Goal: Information Seeking & Learning: Learn about a topic

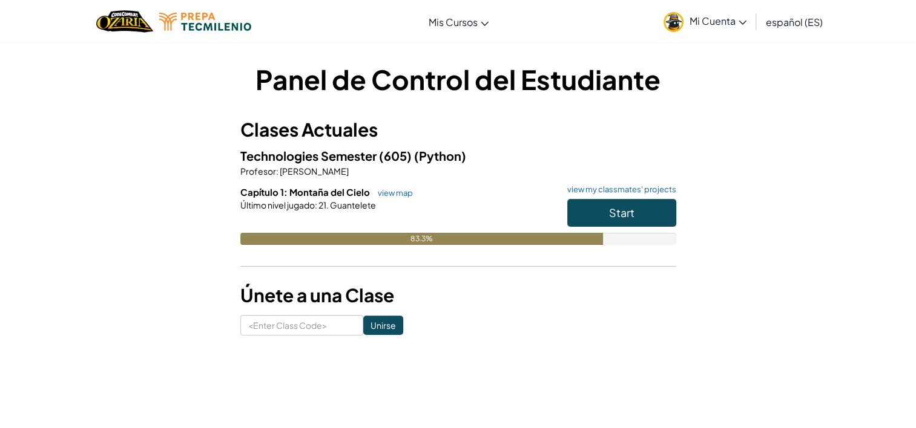
click at [617, 229] on div "Start" at bounding box center [615, 216] width 121 height 34
click at [591, 218] on button "Start" at bounding box center [621, 213] width 109 height 28
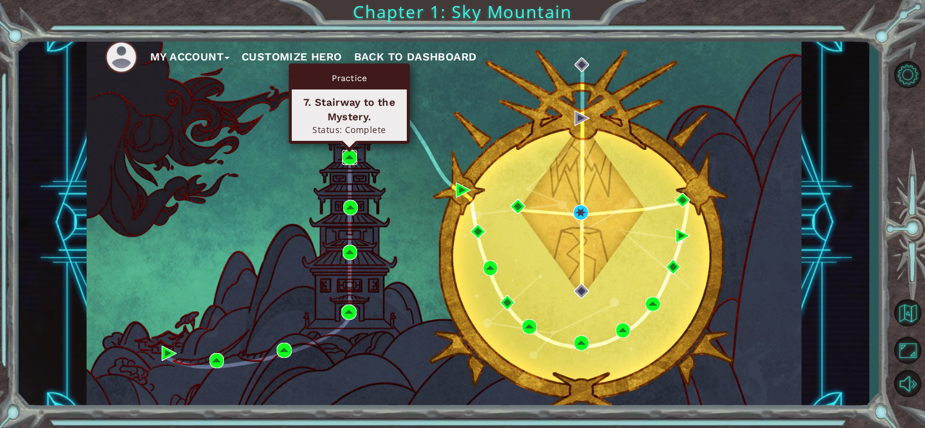
click at [344, 157] on img at bounding box center [349, 157] width 15 height 15
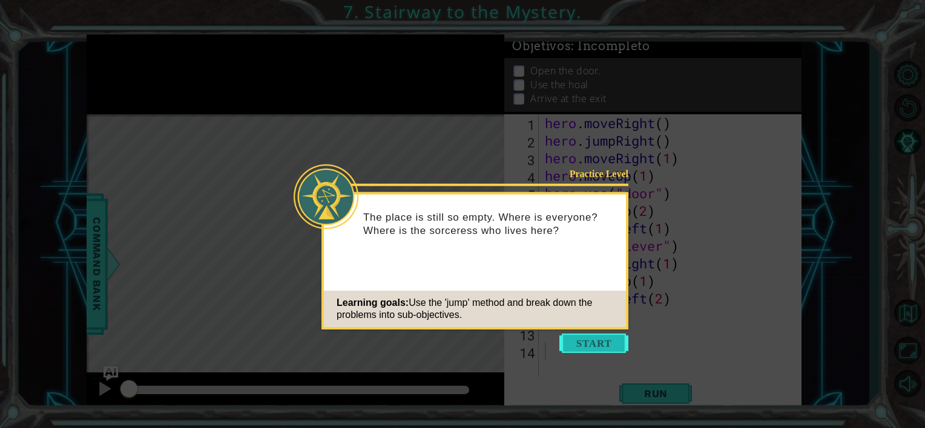
click at [601, 336] on button "Start" at bounding box center [593, 343] width 69 height 19
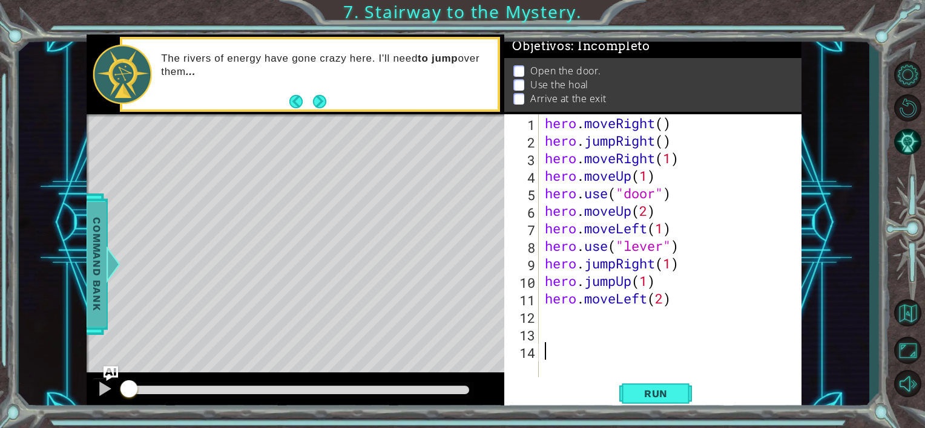
drag, startPoint x: 116, startPoint y: 268, endPoint x: 112, endPoint y: 277, distance: 9.2
click at [113, 276] on div at bounding box center [113, 264] width 15 height 36
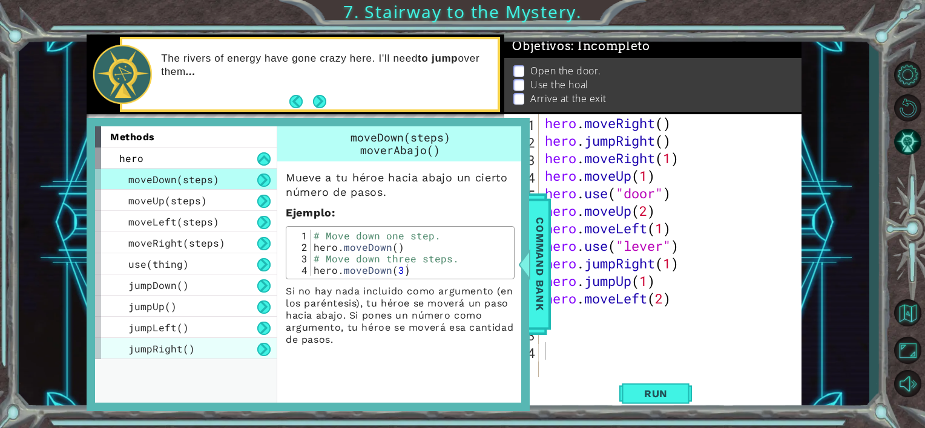
click at [230, 343] on div "jumpRight()" at bounding box center [186, 348] width 182 height 21
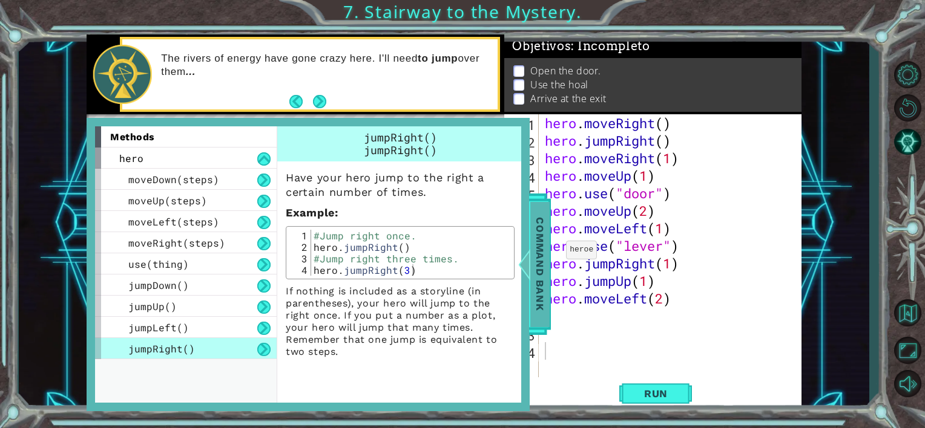
click at [549, 259] on span "Command Bank" at bounding box center [539, 264] width 19 height 125
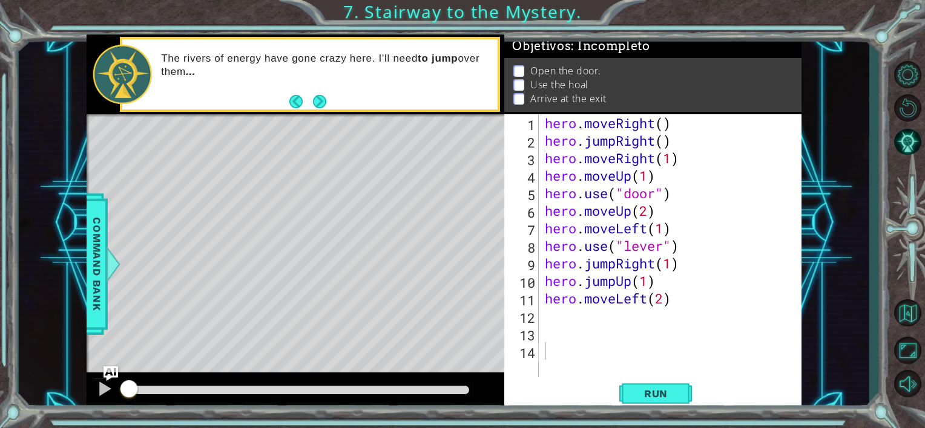
click at [552, 321] on div "hero . moveRight ( ) hero . jumpRight ( ) hero . moveRight ( 1 ) hero . moveUp …" at bounding box center [673, 263] width 262 height 298
type textarea "helper.moveleft"
click at [656, 402] on button "Run" at bounding box center [655, 394] width 73 height 30
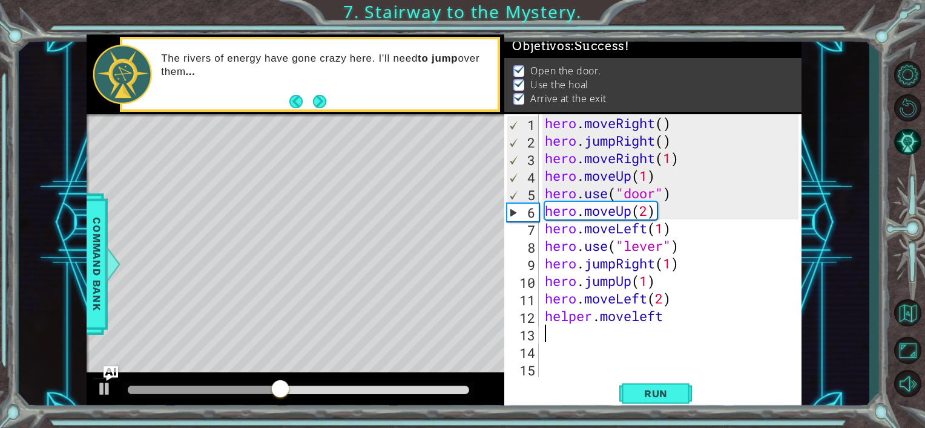
click at [445, 396] on div at bounding box center [298, 390] width 351 height 17
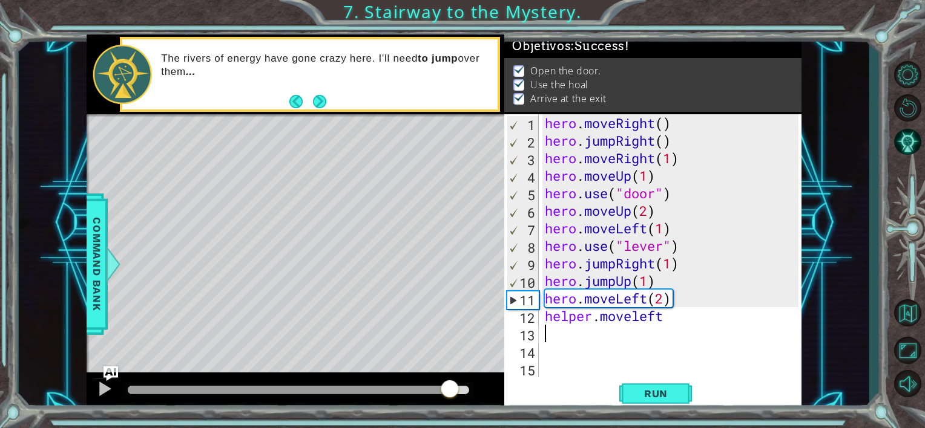
click at [450, 392] on div at bounding box center [298, 390] width 341 height 8
drag, startPoint x: 687, startPoint y: 318, endPoint x: 509, endPoint y: 319, distance: 178.5
click at [509, 319] on div "1 2 3 4 5 6 7 8 9 10 11 12 13 14 15 hero . moveRight ( ) hero . jumpRight ( ) h…" at bounding box center [651, 245] width 294 height 263
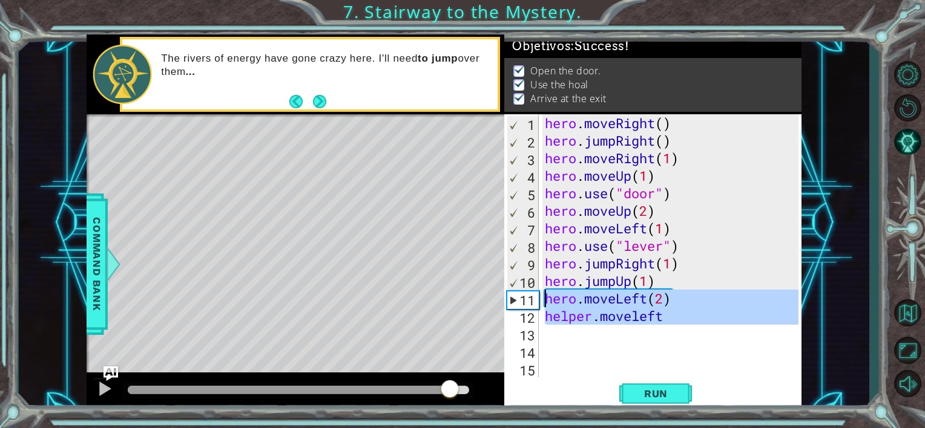
drag, startPoint x: 536, startPoint y: 323, endPoint x: 534, endPoint y: 303, distance: 20.1
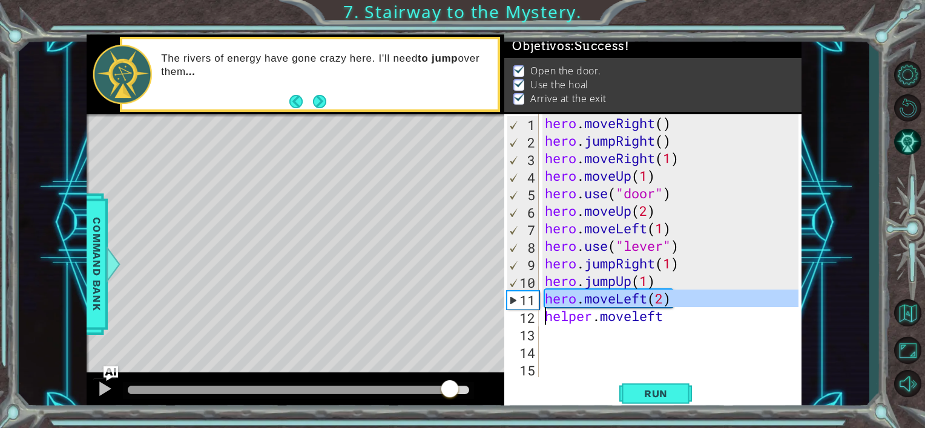
drag, startPoint x: 529, startPoint y: 300, endPoint x: 529, endPoint y: 319, distance: 19.4
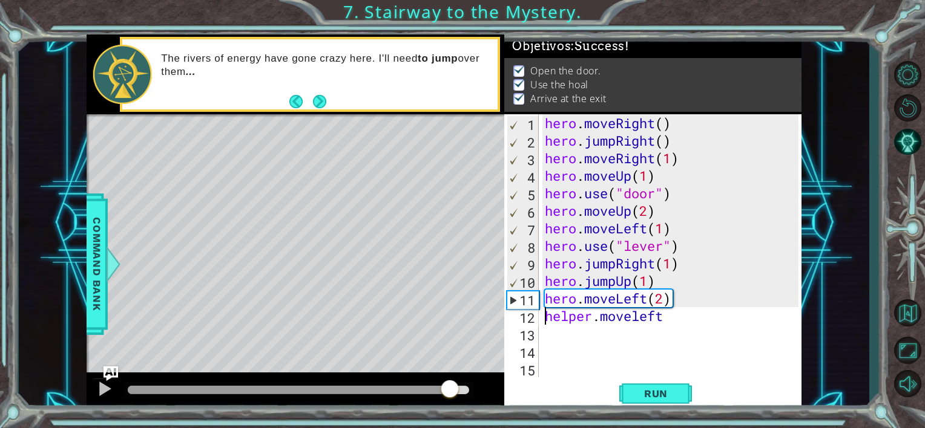
click at [552, 318] on div "hero . moveRight ( ) hero . jumpRight ( ) hero . moveRight ( 1 ) hero . moveUp …" at bounding box center [673, 263] width 262 height 298
type textarea "helper.moveleft"
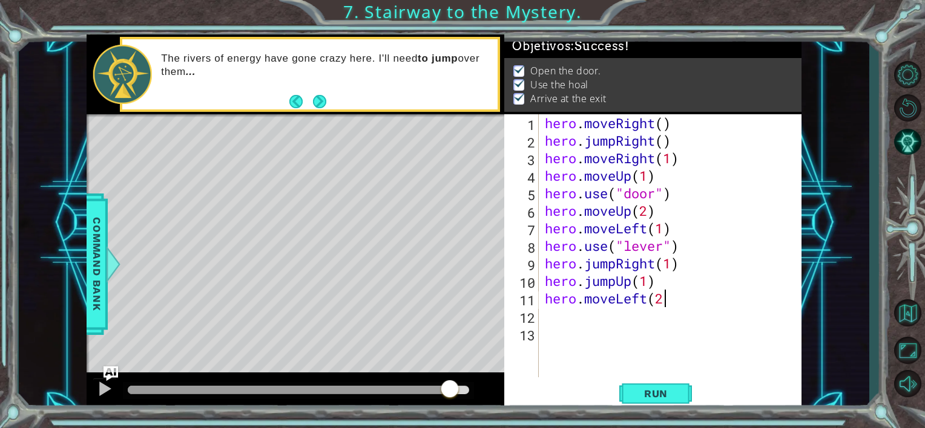
scroll to position [0, 5]
type textarea "hero.moveLeft(2)"
click at [640, 384] on button "Run" at bounding box center [655, 394] width 73 height 30
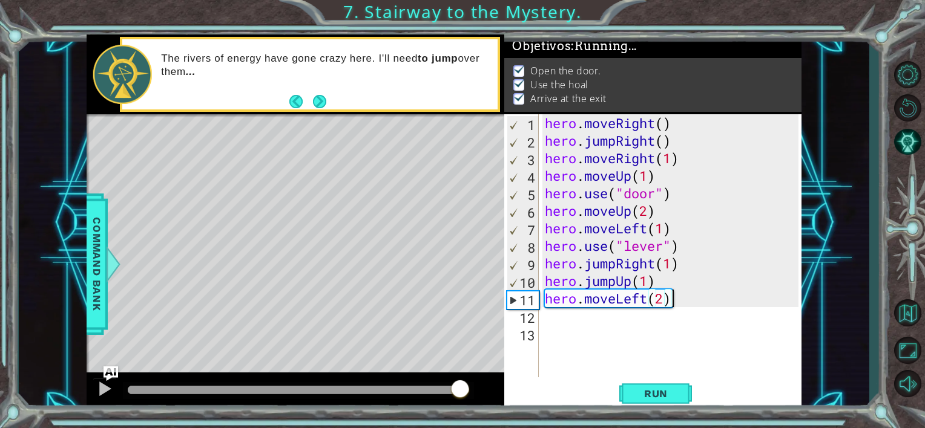
click at [460, 392] on div at bounding box center [298, 390] width 341 height 8
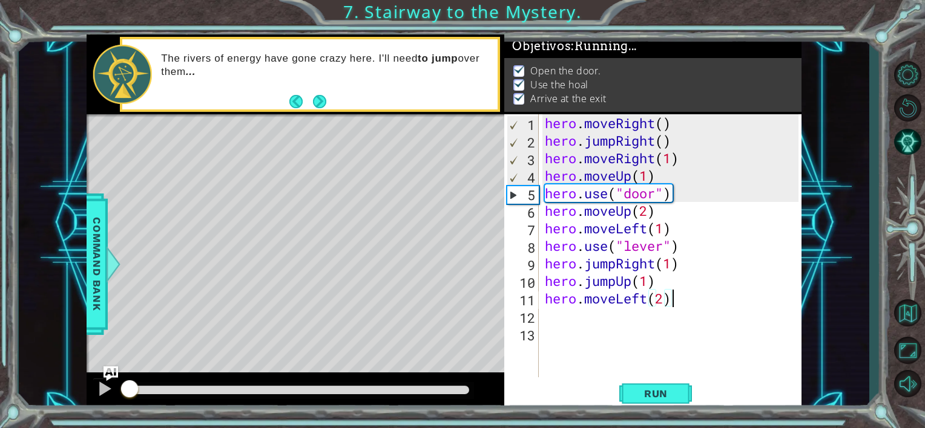
drag, startPoint x: 342, startPoint y: 380, endPoint x: -2, endPoint y: 397, distance: 344.7
click at [0, 397] on html "1 ההההההההההההההההההההההההההההההההההההההההההההההההההההההההההההההההההההההההההההה…" at bounding box center [462, 214] width 925 height 428
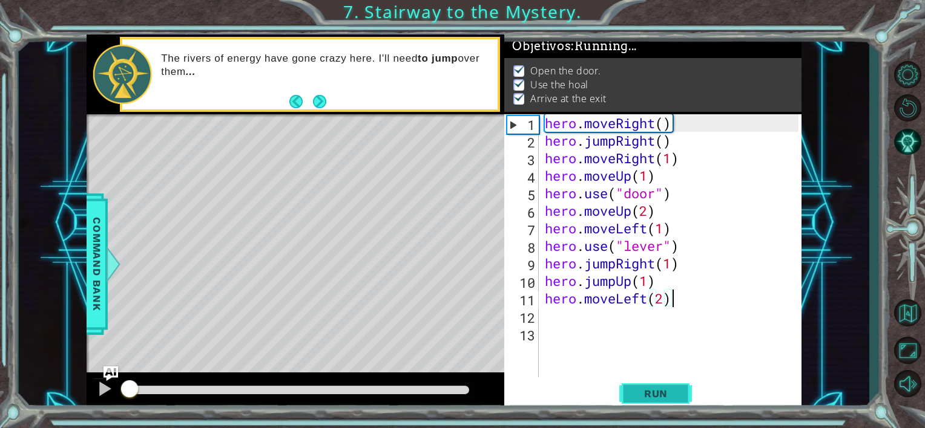
click at [675, 393] on span "Run" at bounding box center [656, 394] width 48 height 12
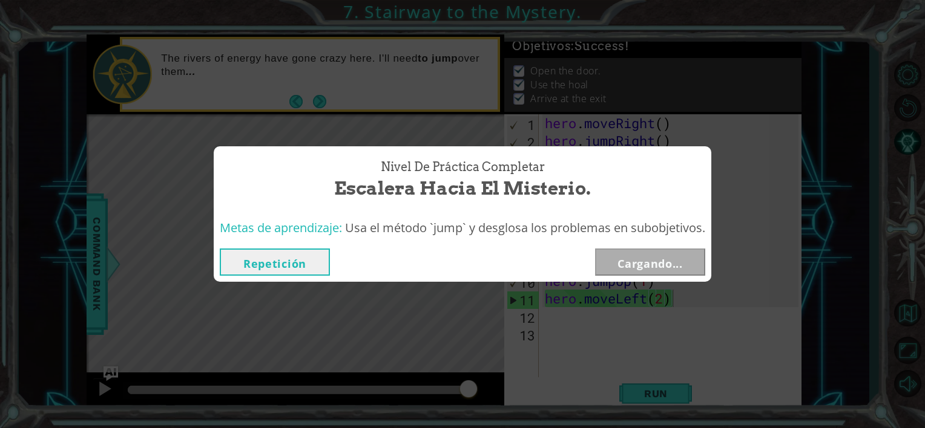
drag, startPoint x: 487, startPoint y: 393, endPoint x: 497, endPoint y: 397, distance: 11.1
click at [497, 397] on body "1 ההההההההההההההההההההההההההההההההההההההההההההההההההההההההההההההההההההההההההההה…" at bounding box center [462, 214] width 925 height 428
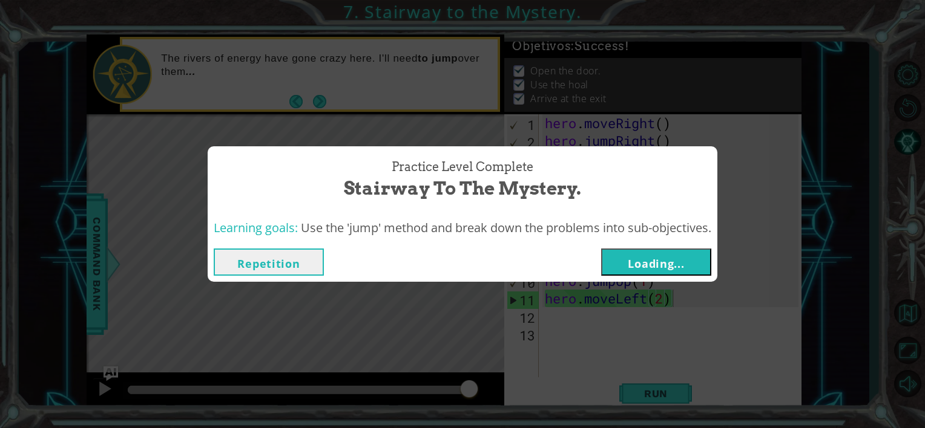
click at [624, 269] on button "Loading..." at bounding box center [656, 262] width 110 height 27
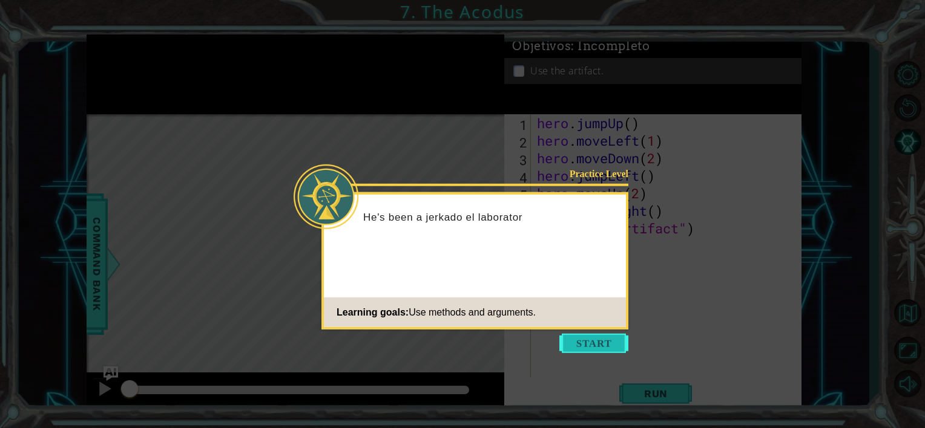
click at [608, 341] on button "Start" at bounding box center [593, 343] width 69 height 19
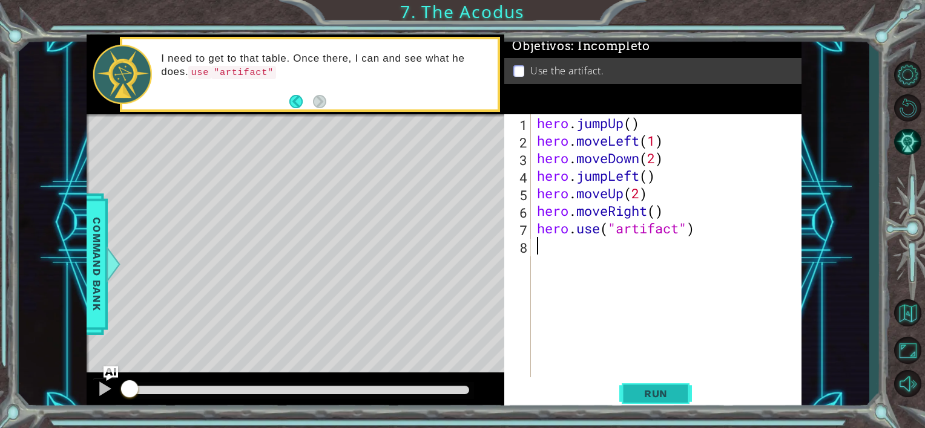
click at [682, 395] on button "Run" at bounding box center [655, 394] width 73 height 30
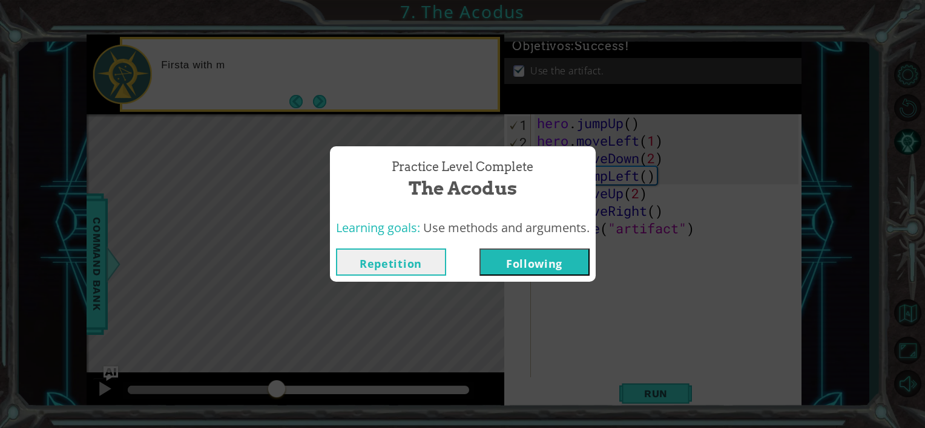
drag, startPoint x: 457, startPoint y: 390, endPoint x: 454, endPoint y: 308, distance: 81.7
click at [278, 393] on body "1 ההההההההההההההההההההההההההההההההההההההההההההההההההההההההההההההההההההההההההההה…" at bounding box center [462, 214] width 925 height 428
click at [430, 249] on button "Repetition" at bounding box center [391, 262] width 110 height 27
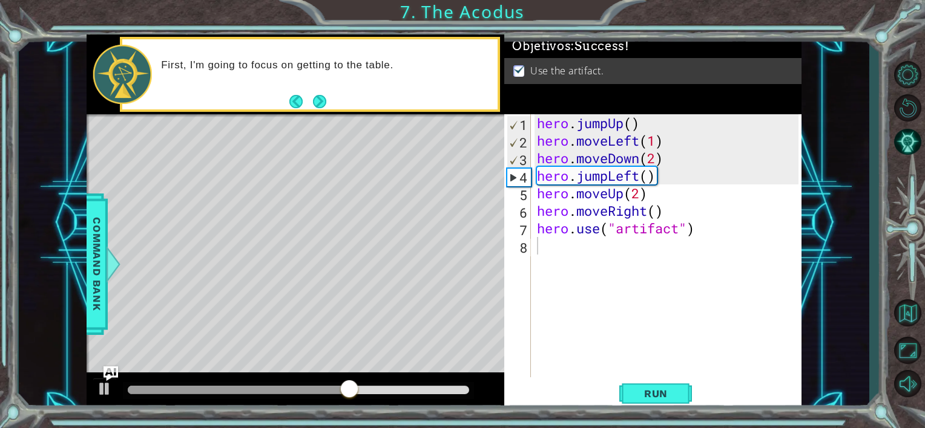
click at [118, 387] on div at bounding box center [296, 392] width 418 height 39
click at [113, 390] on button at bounding box center [105, 390] width 24 height 25
click at [912, 344] on button "Boost Browser" at bounding box center [907, 351] width 35 height 30
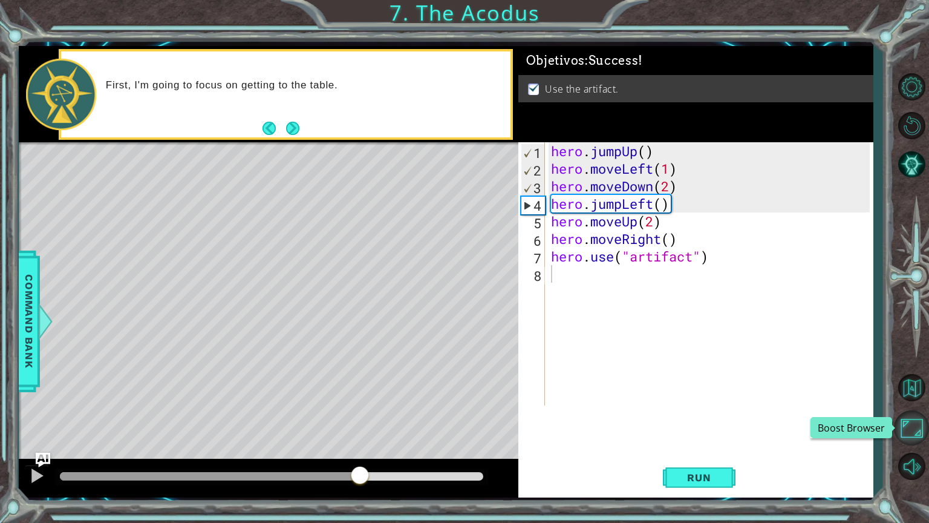
click at [915, 428] on button "Boost Browser" at bounding box center [911, 427] width 35 height 35
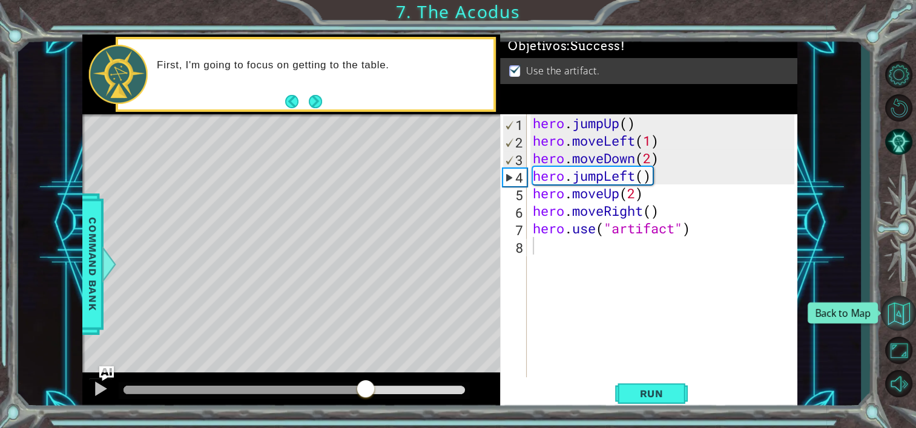
click at [905, 318] on button "Back to Map" at bounding box center [897, 313] width 35 height 35
